Goal: Information Seeking & Learning: Learn about a topic

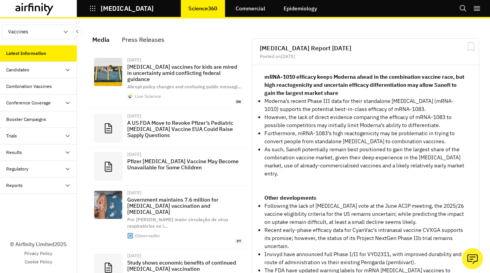
scroll to position [559, 230]
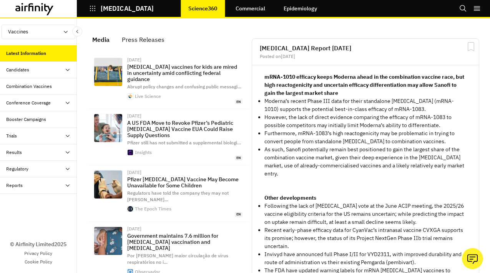
click at [41, 132] on div "Trials" at bounding box center [38, 136] width 77 height 17
click at [46, 203] on div "Results" at bounding box center [41, 202] width 71 height 7
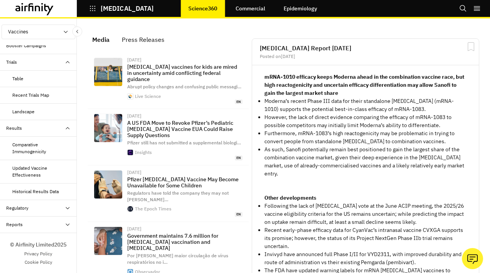
click at [44, 209] on div "Regulatory" at bounding box center [41, 208] width 71 height 7
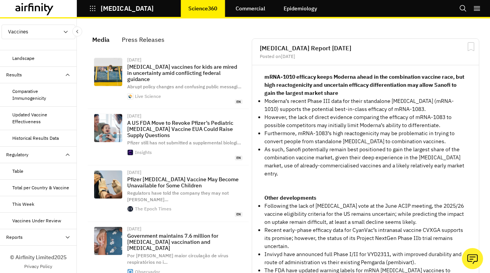
scroll to position [140, 0]
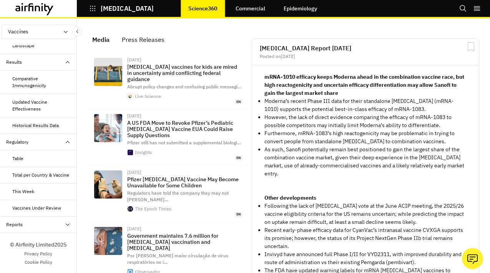
click at [43, 208] on div "Vaccines Under Review" at bounding box center [36, 208] width 49 height 7
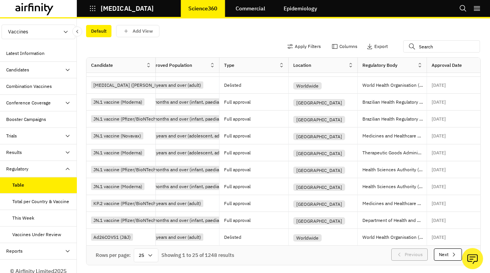
scroll to position [251, 0]
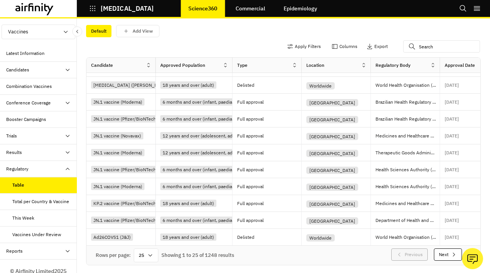
click at [39, 128] on div "Trials" at bounding box center [38, 136] width 77 height 17
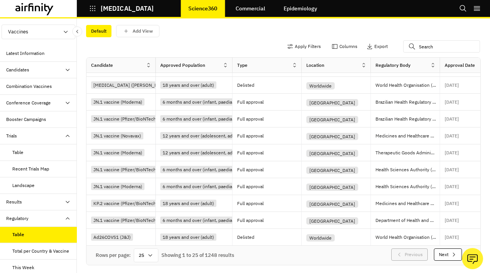
click at [30, 149] on div "Table" at bounding box center [38, 152] width 77 height 17
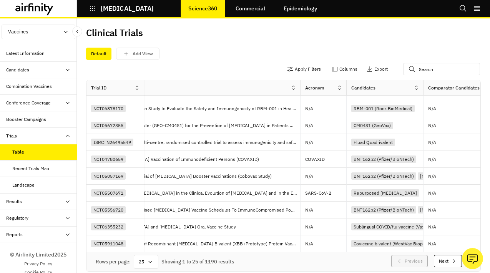
scroll to position [268, 0]
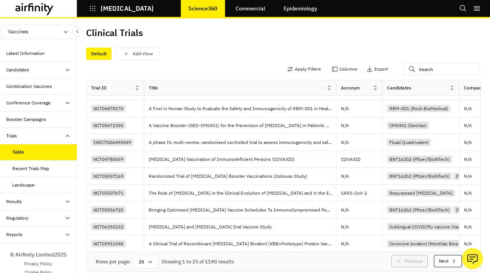
click at [25, 202] on div "Results" at bounding box center [41, 201] width 71 height 7
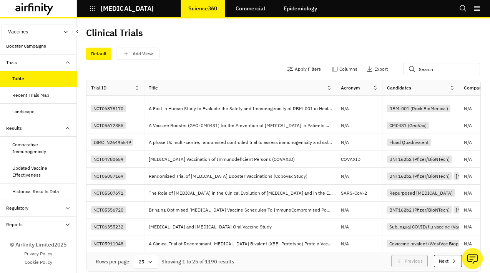
click at [32, 207] on div "Regulatory" at bounding box center [41, 208] width 71 height 7
click at [28, 225] on div "Table" at bounding box center [44, 224] width 65 height 7
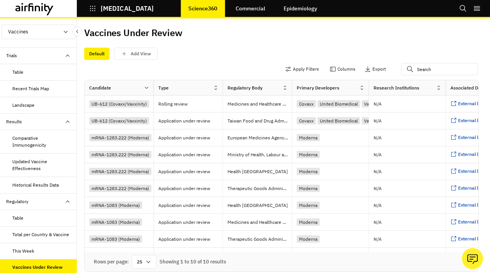
scroll to position [76, 0]
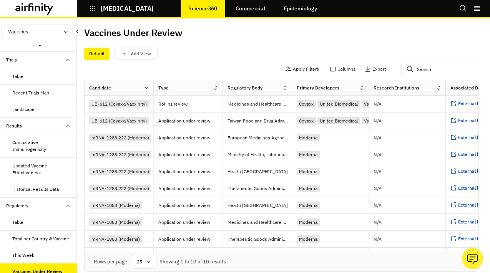
click at [37, 78] on div "Table" at bounding box center [44, 76] width 65 height 7
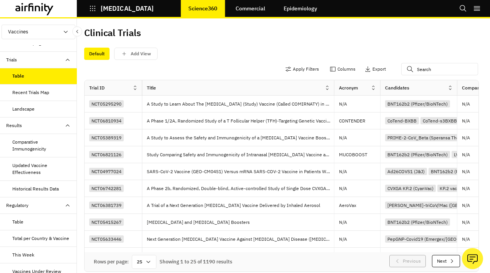
click at [31, 222] on div "Table" at bounding box center [44, 222] width 65 height 7
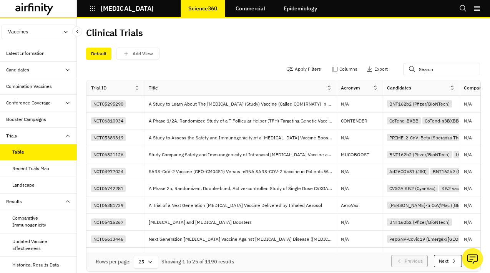
scroll to position [0, 2]
